Goal: Navigation & Orientation: Find specific page/section

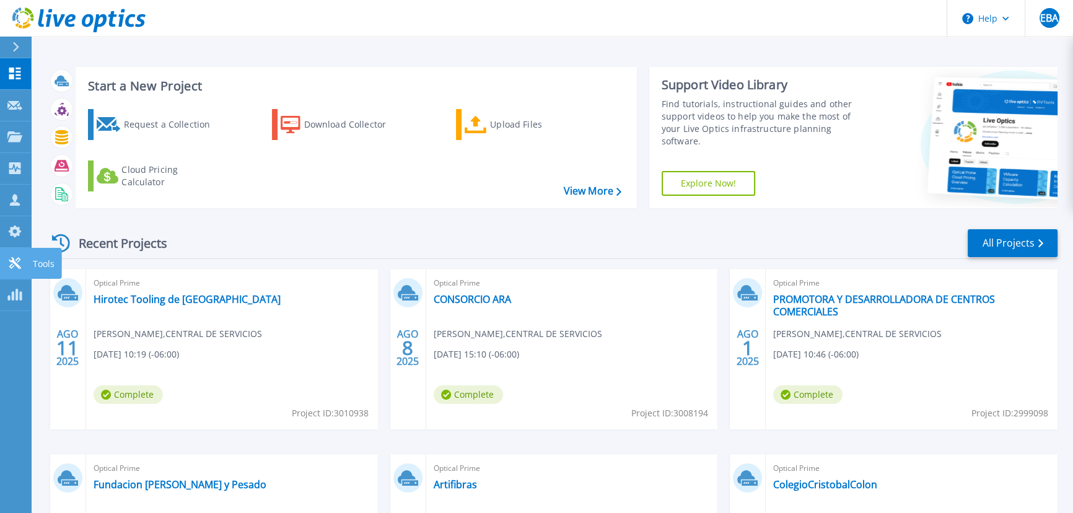
click at [24, 265] on link "Tools Tools" at bounding box center [15, 264] width 31 height 32
